Goal: Information Seeking & Learning: Understand process/instructions

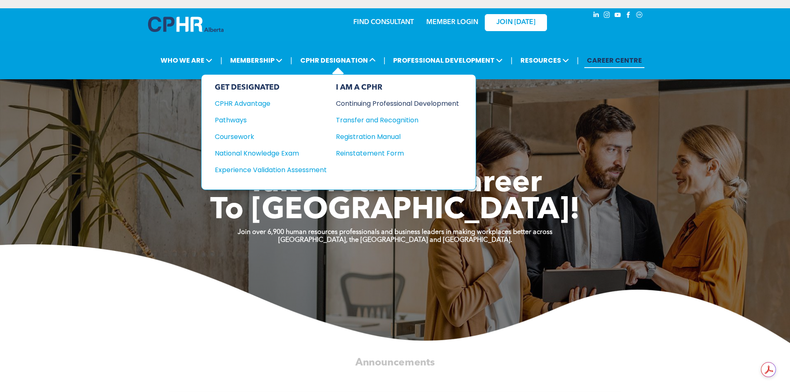
click at [359, 103] on div "Continuing Professional Development" at bounding box center [391, 103] width 111 height 10
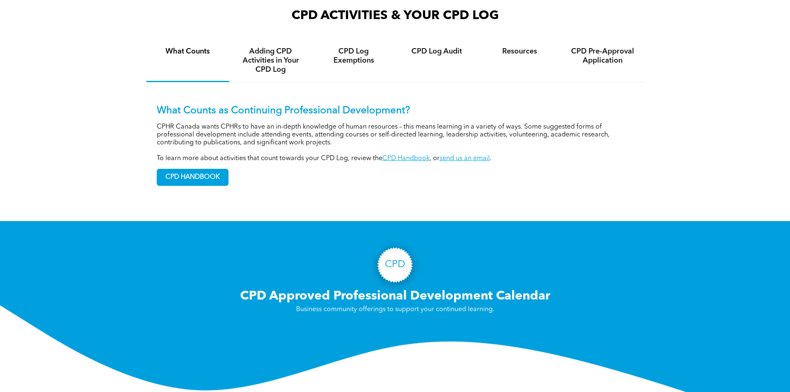
scroll to position [664, 0]
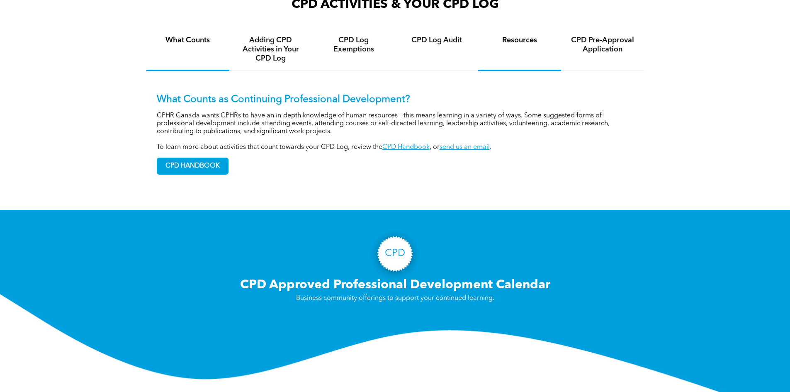
click at [520, 45] on h4 "Resources" at bounding box center [520, 40] width 68 height 9
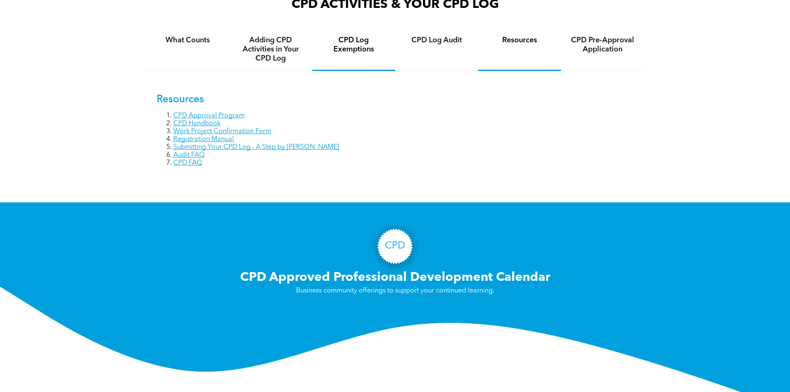
click at [349, 44] on div "CPD Log Exemptions" at bounding box center [353, 49] width 83 height 43
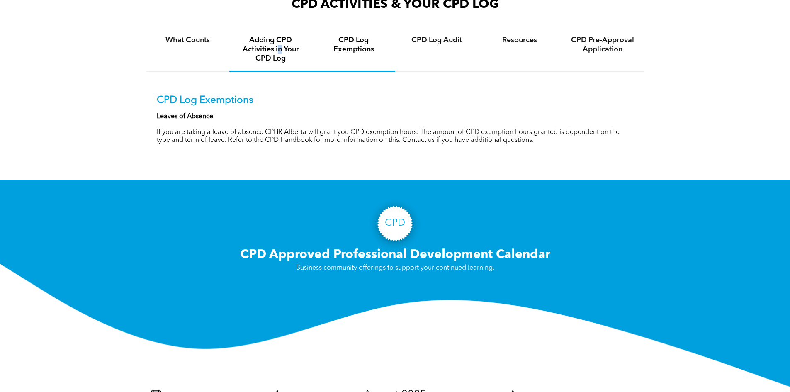
click at [280, 59] on h4 "Adding CPD Activities in Your CPD Log" at bounding box center [271, 49] width 68 height 27
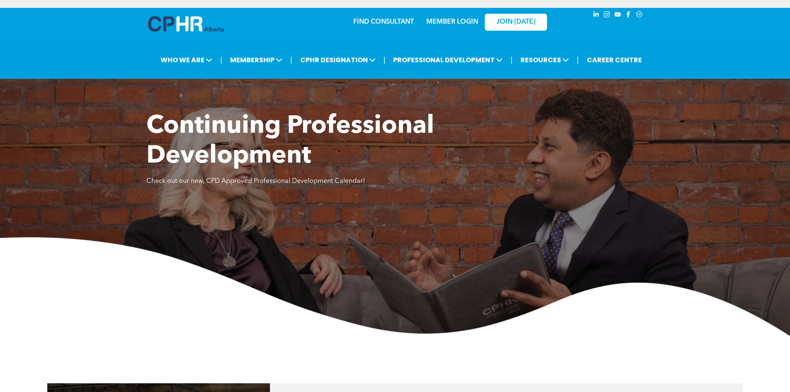
scroll to position [0, 0]
